Goal: Task Accomplishment & Management: Complete application form

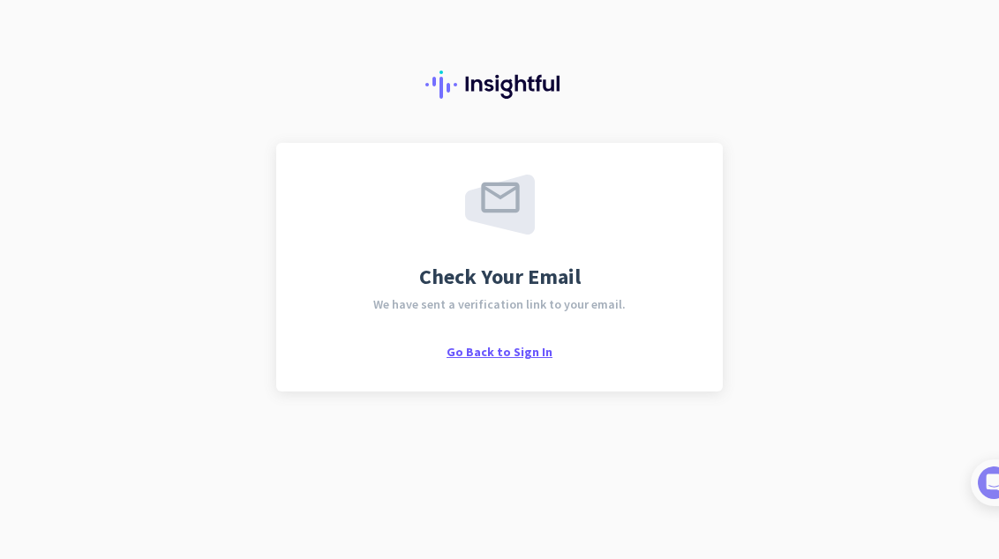
click at [519, 351] on span "Go Back to Sign In" at bounding box center [499, 352] width 106 height 16
click at [490, 361] on div "Check Your Email We have sent a verification link to your email. Go Back to Sig…" at bounding box center [499, 267] width 446 height 249
click at [490, 354] on span "Go Back to Sign In" at bounding box center [499, 352] width 106 height 16
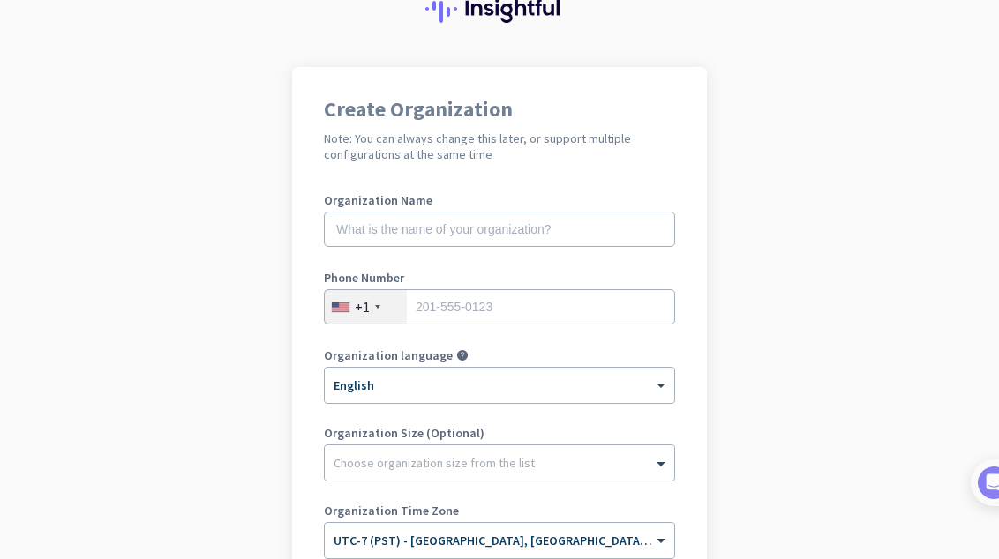
scroll to position [91, 0]
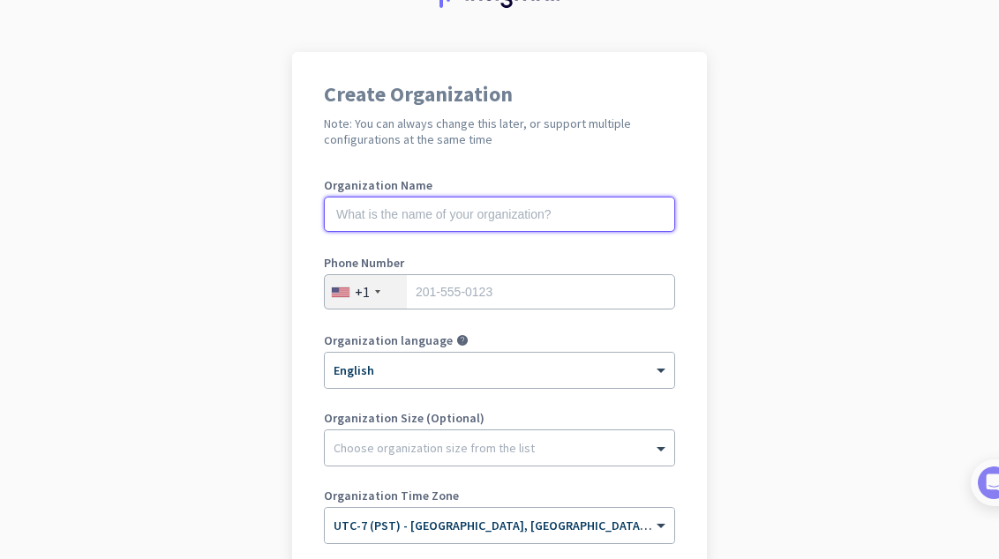
click at [531, 222] on input "text" at bounding box center [499, 214] width 351 height 35
click at [491, 211] on input "text" at bounding box center [499, 214] width 351 height 35
type input "Mercor"
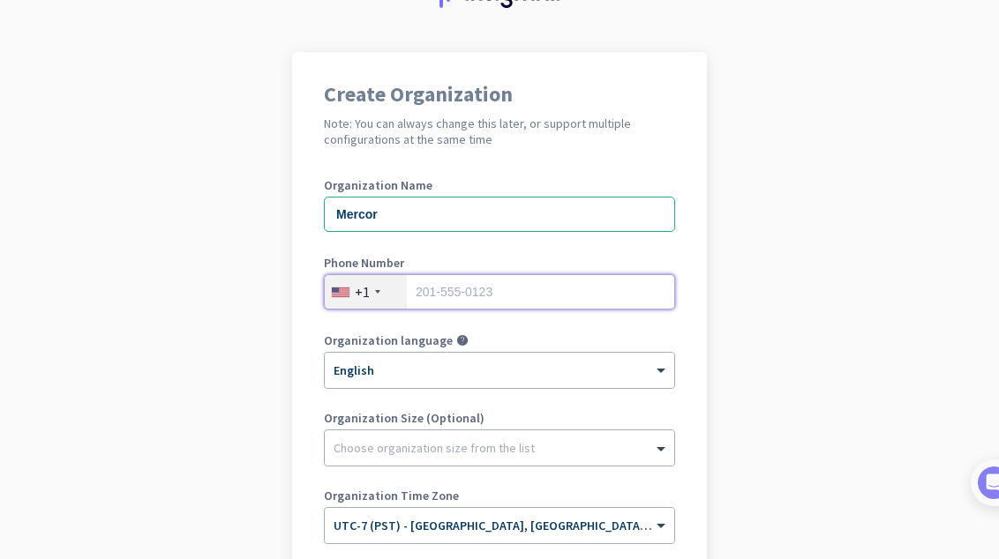
click at [480, 299] on input "tel" at bounding box center [499, 291] width 351 height 35
type input "3107225645"
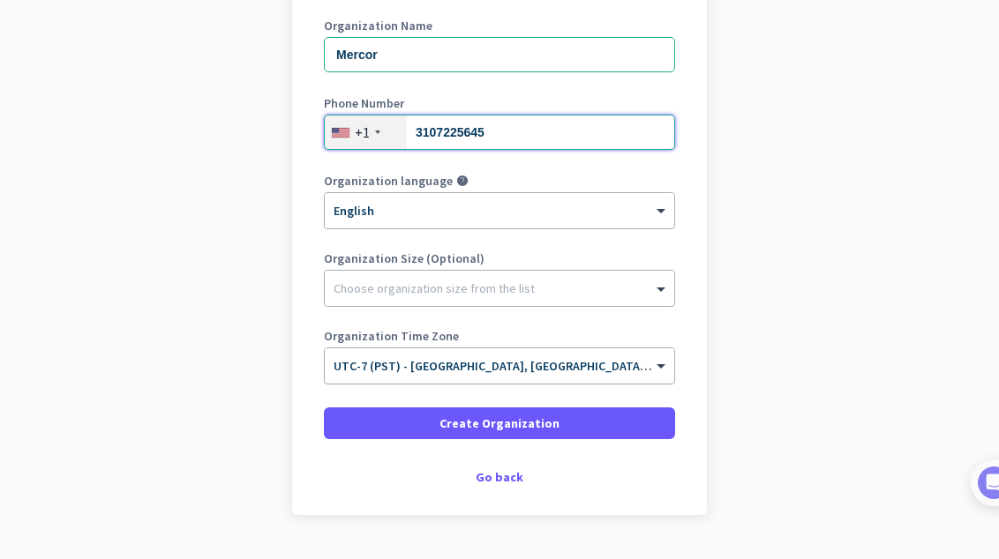
scroll to position [295, 0]
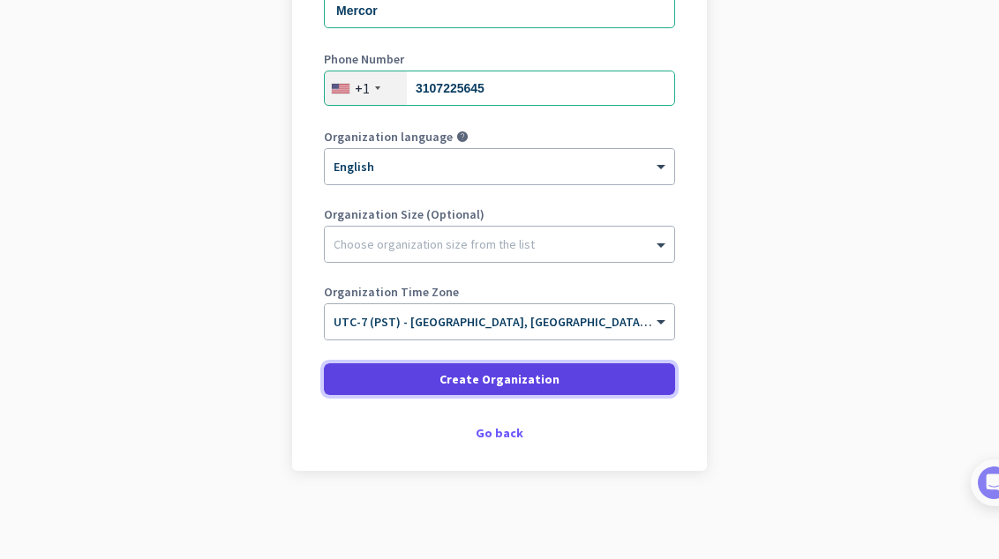
click at [482, 385] on span "Create Organization" at bounding box center [499, 380] width 120 height 18
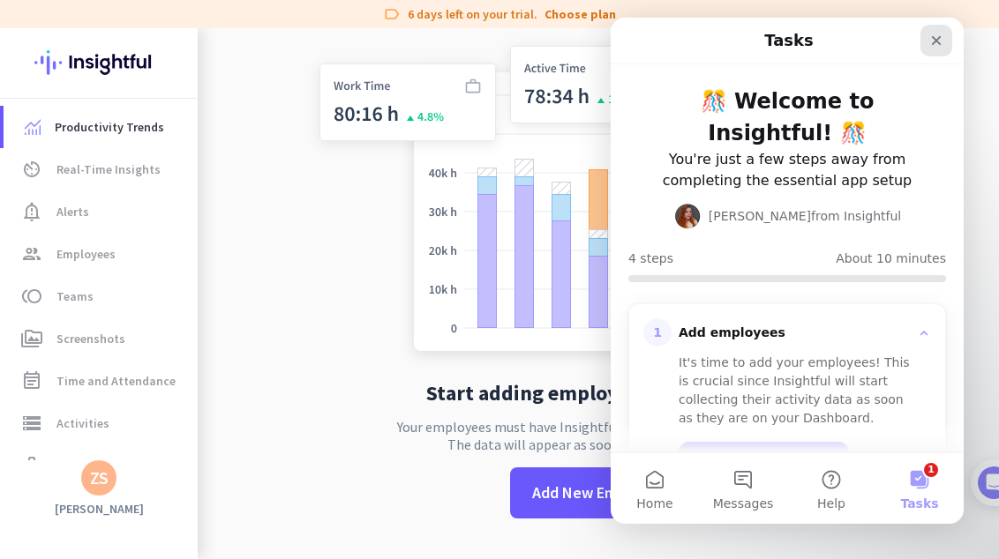
click at [941, 34] on icon "Close" at bounding box center [936, 41] width 14 height 14
